Goal: Transaction & Acquisition: Obtain resource

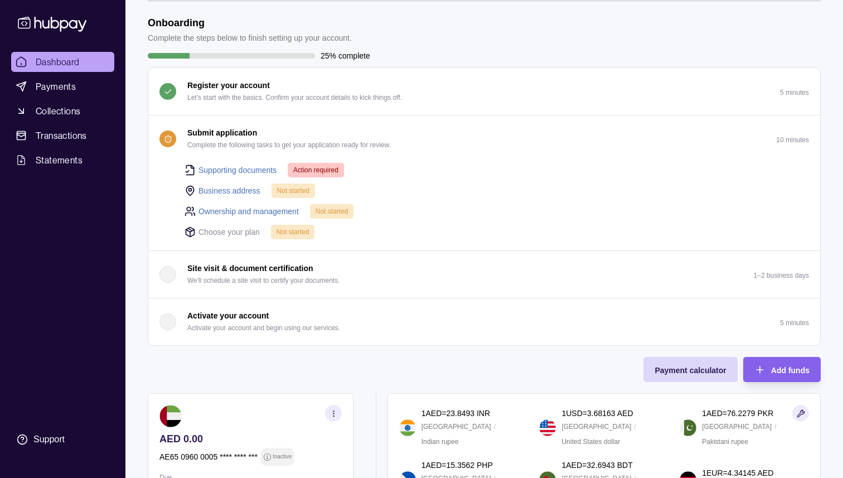
scroll to position [10, 0]
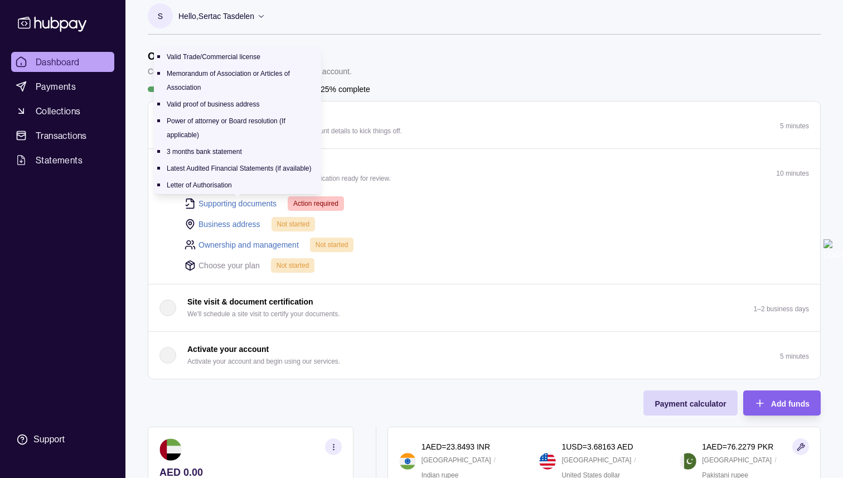
click at [244, 200] on link "Supporting documents" at bounding box center [238, 203] width 78 height 12
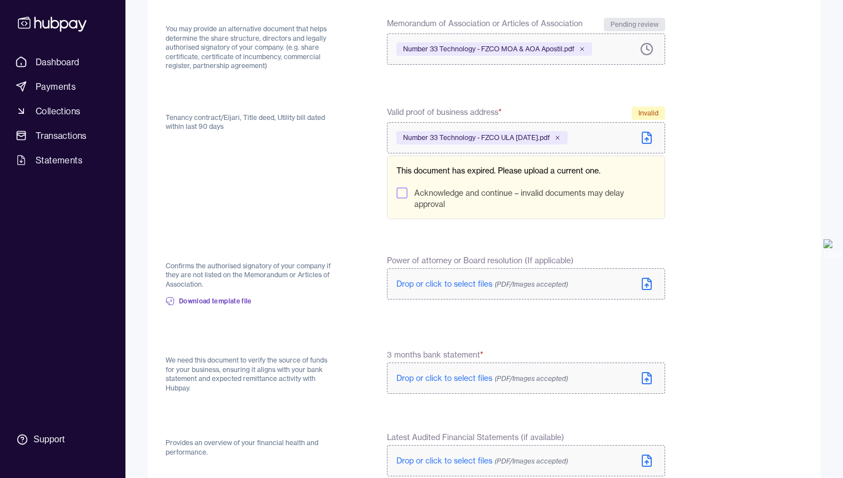
scroll to position [385, 0]
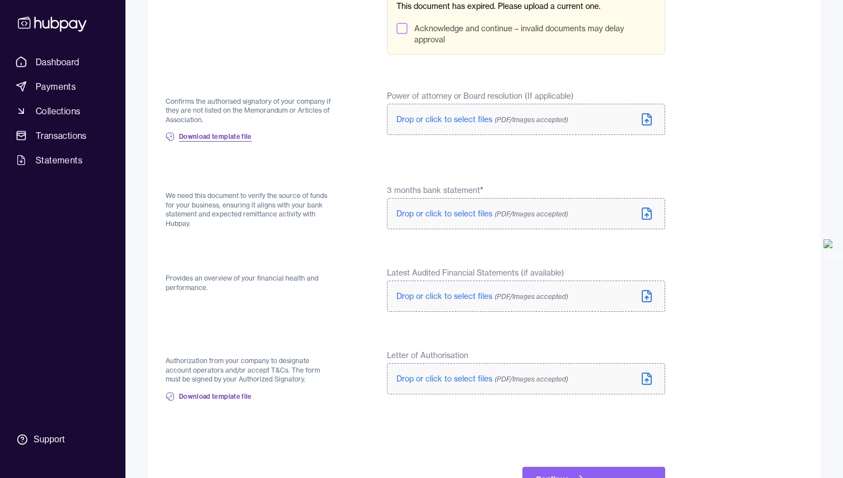
click at [242, 143] on link "Download template file" at bounding box center [209, 136] width 86 height 25
click at [202, 399] on span "Download template file" at bounding box center [215, 396] width 73 height 9
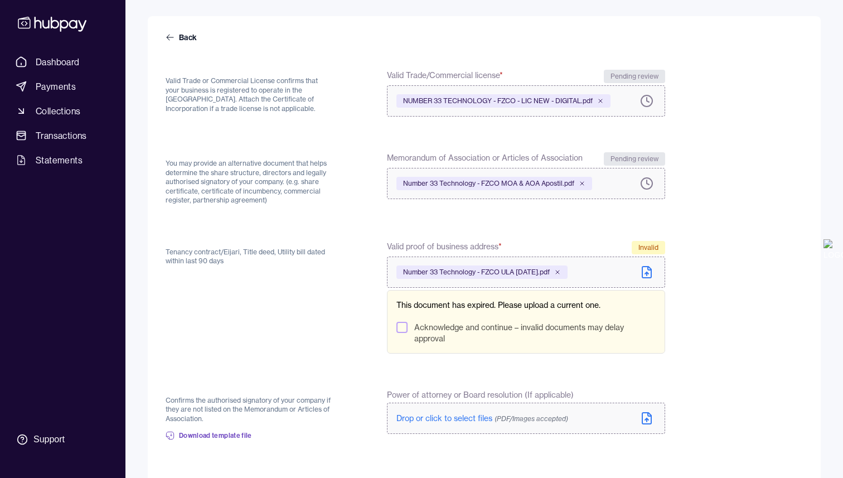
scroll to position [0, 0]
